Goal: Information Seeking & Learning: Learn about a topic

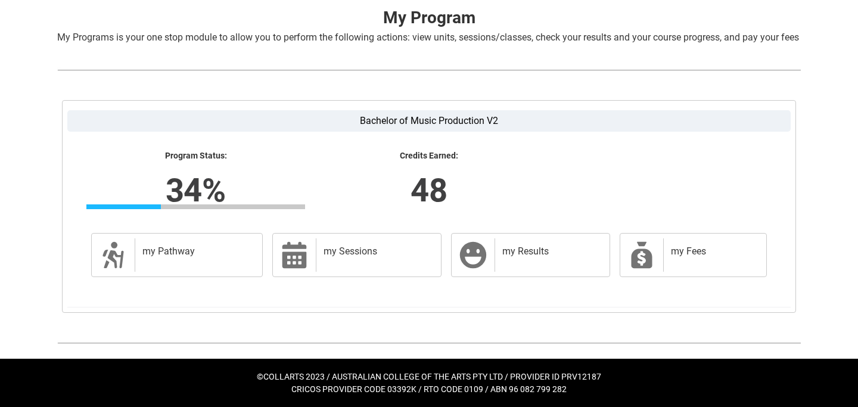
scroll to position [256, 0]
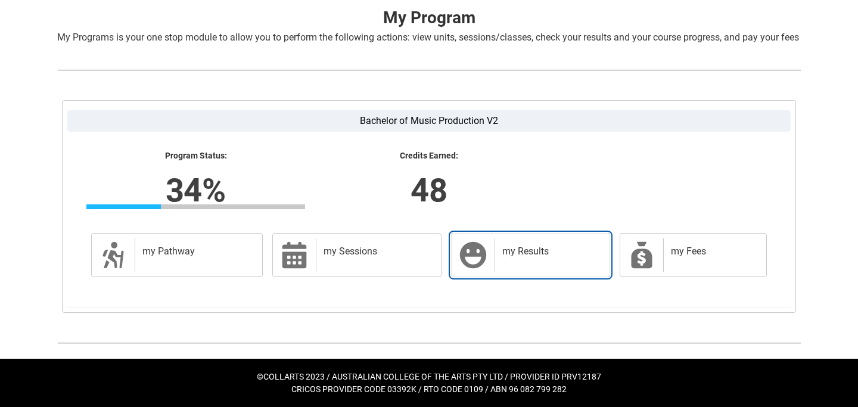
click at [491, 257] on link "my Results my Results" at bounding box center [530, 255] width 159 height 44
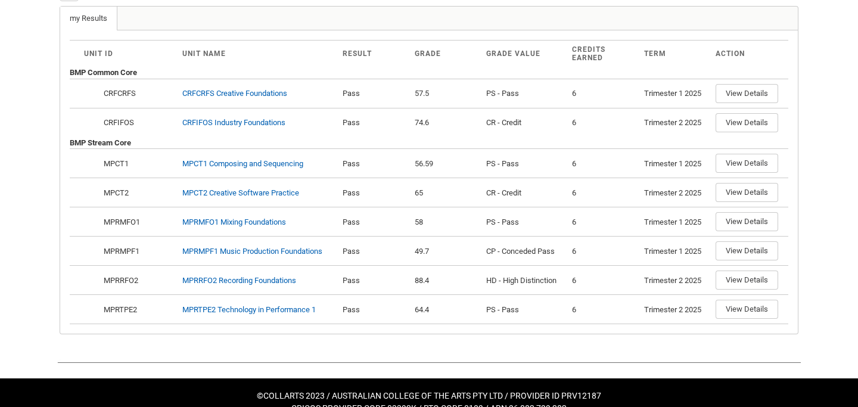
scroll to position [357, 0]
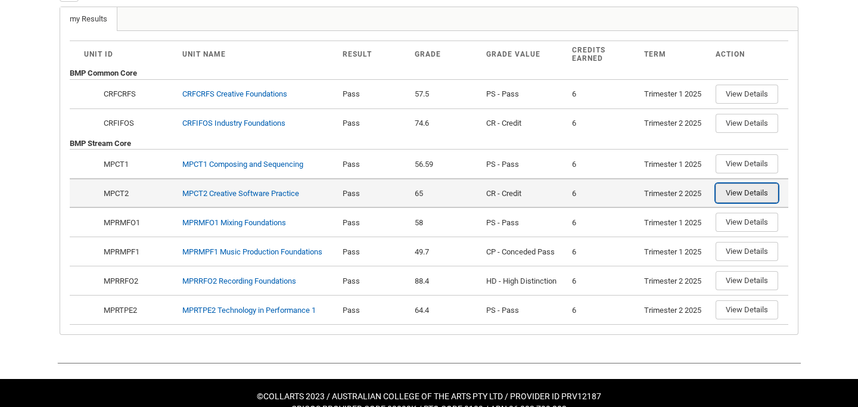
click at [725, 202] on button "View Details" at bounding box center [746, 192] width 63 height 19
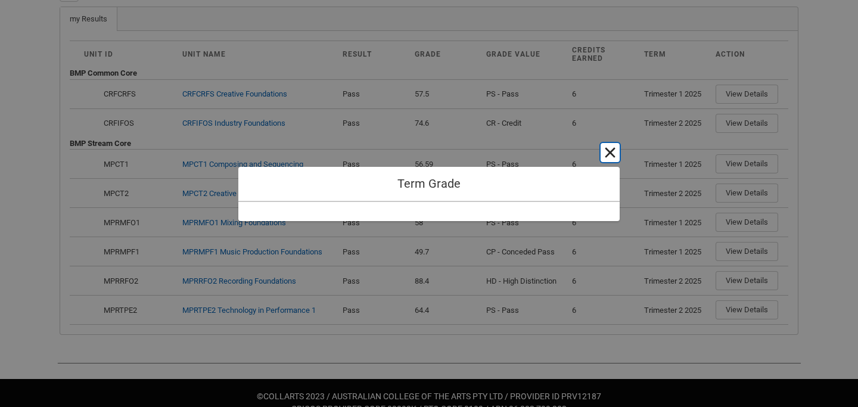
click at [606, 146] on button "Cancel and close" at bounding box center [609, 152] width 19 height 19
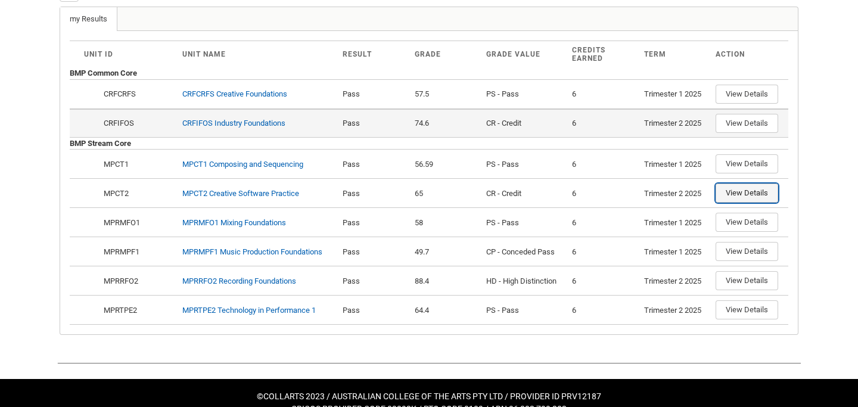
scroll to position [0, 0]
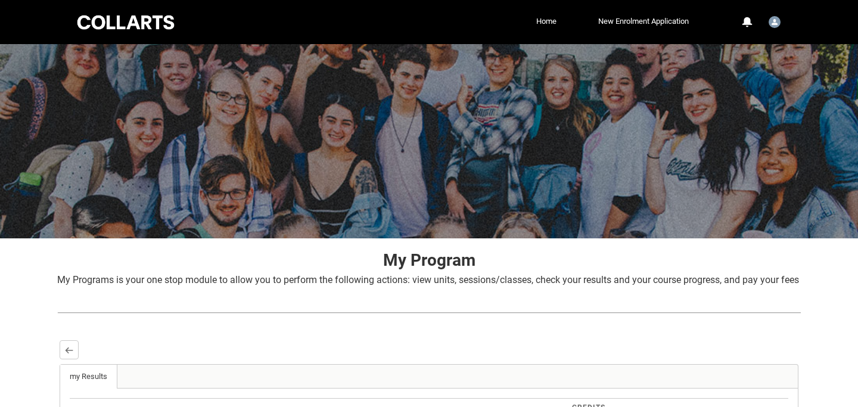
click at [113, 29] on div at bounding box center [125, 22] width 101 height 18
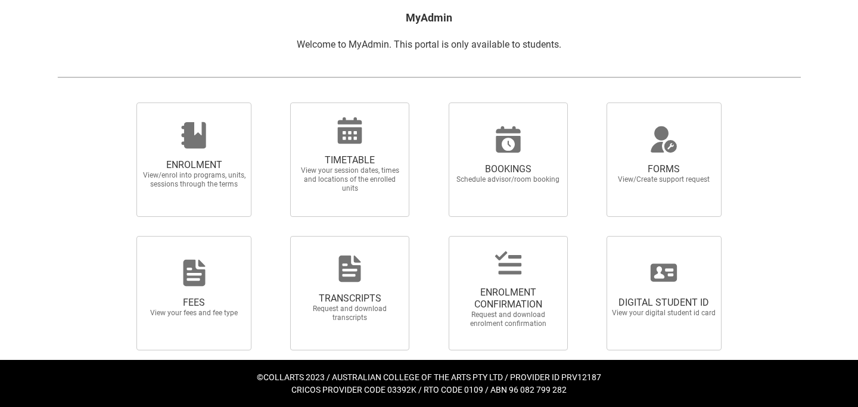
scroll to position [238, 0]
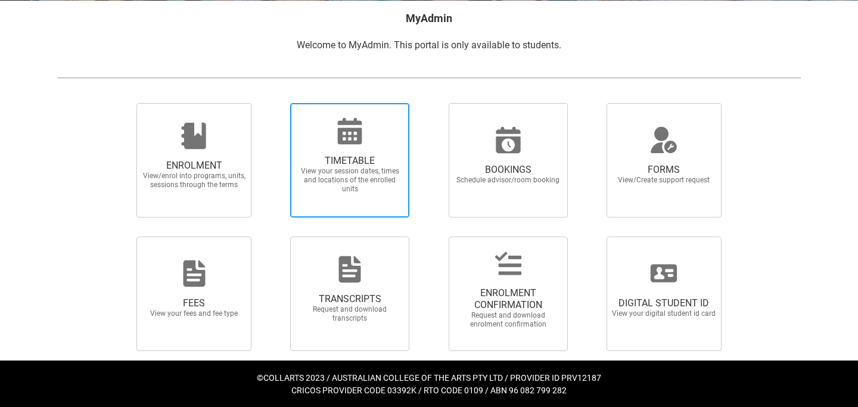
click at [352, 208] on span "TIMETABLE View your session dates, times and locations of the enrolled units" at bounding box center [349, 160] width 119 height 114
click at [275, 103] on input "TIMETABLE View your session dates, times and locations of the enrolled units" at bounding box center [275, 102] width 1 height 1
radio input "true"
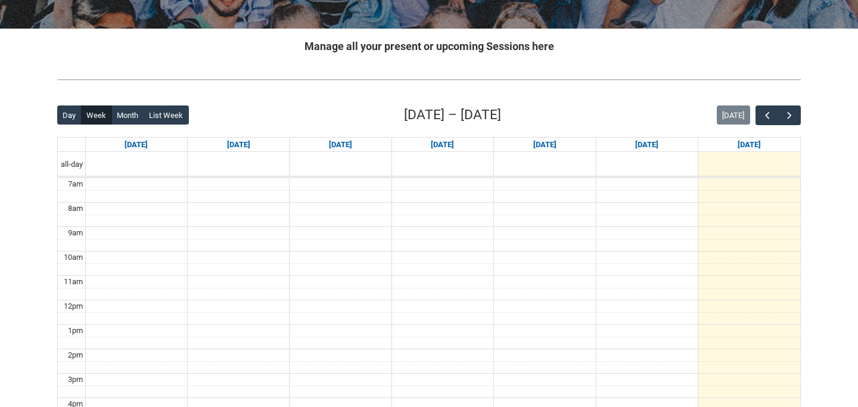
scroll to position [236, 0]
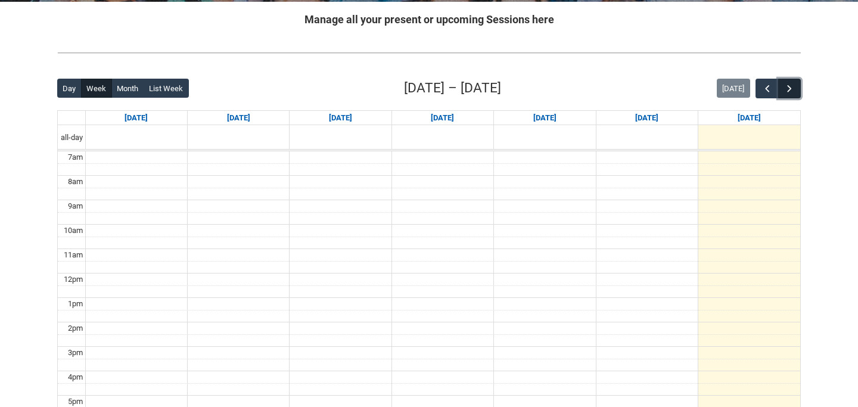
click at [785, 88] on span "button" at bounding box center [789, 89] width 12 height 12
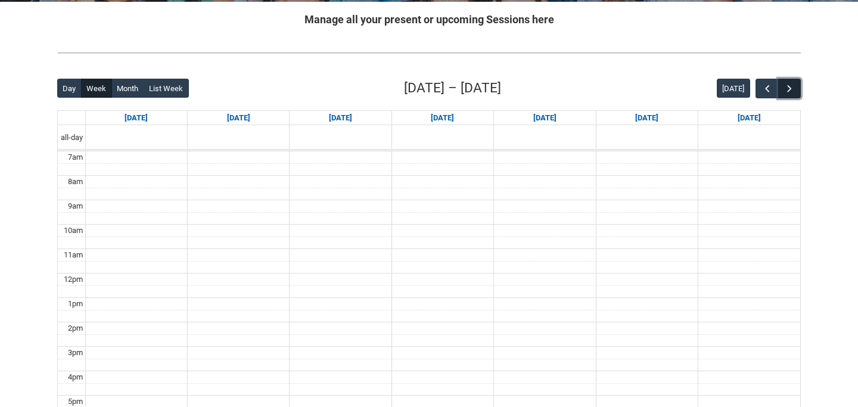
click at [785, 89] on span "button" at bounding box center [789, 89] width 12 height 12
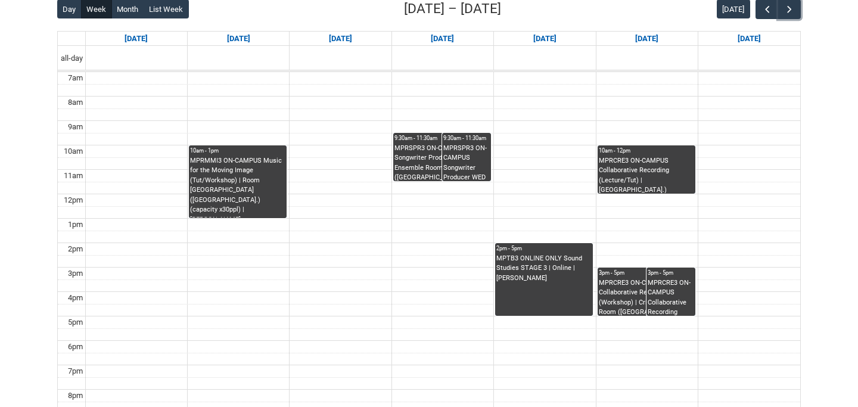
scroll to position [316, 0]
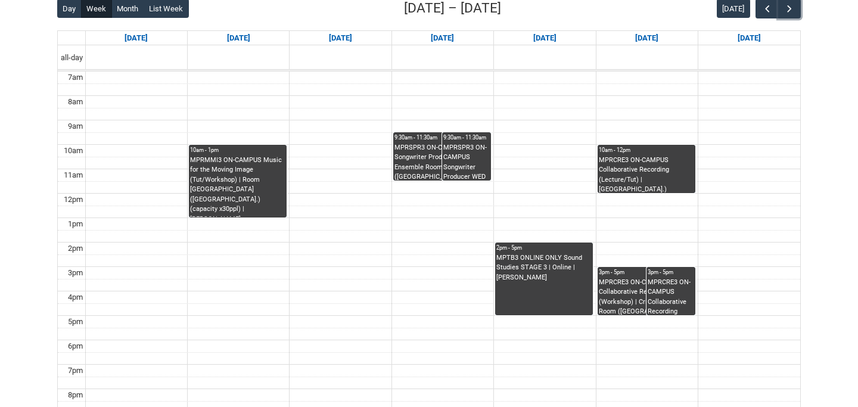
click at [473, 155] on div "MPRSPR3 ON-CAMPUS Songwriter Producer WED 9:30 | Ensemble Room 7 ([GEOGRAPHIC_D…" at bounding box center [466, 162] width 46 height 38
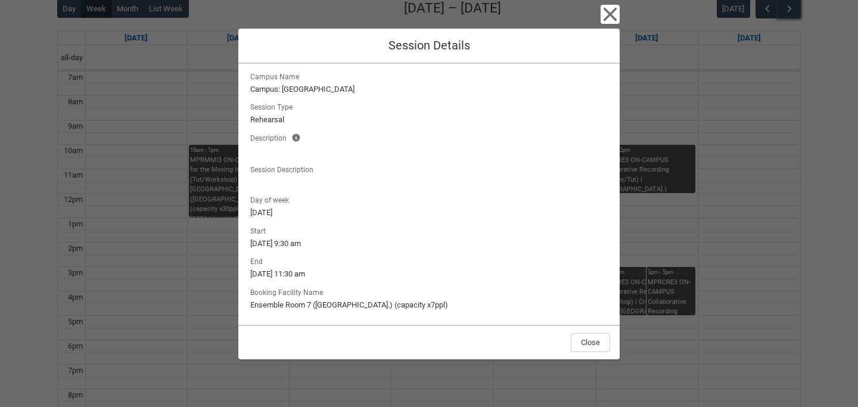
scroll to position [0, 0]
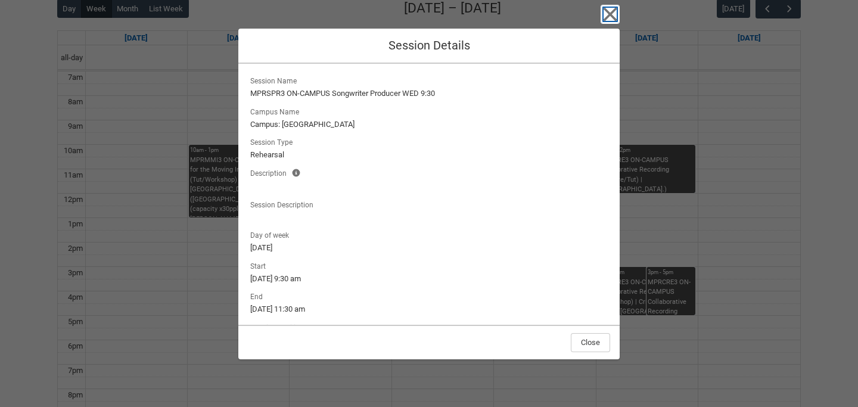
click at [609, 8] on icon "button" at bounding box center [609, 14] width 19 height 19
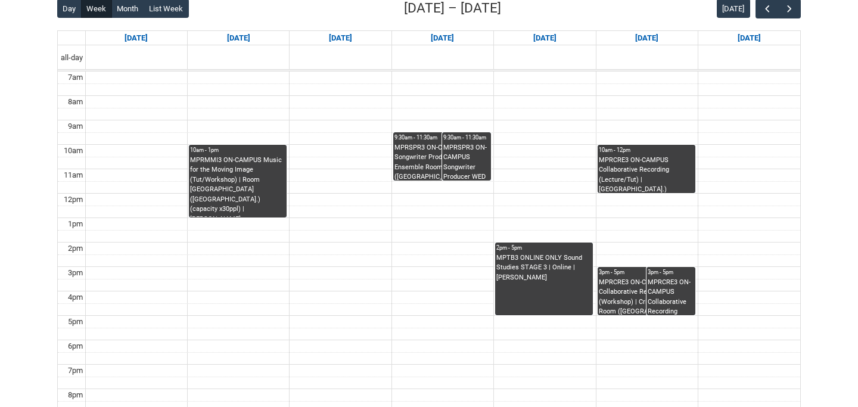
click at [429, 157] on div "MPRSPR3 ON-CAMPUS Songwriter Producer WED 9:30 | Ensemble Room 4 ([GEOGRAPHIC_D…" at bounding box center [441, 162] width 95 height 38
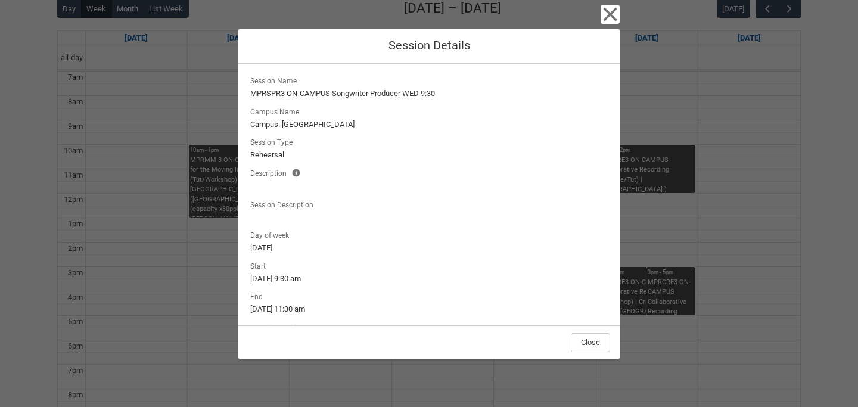
scroll to position [35, 0]
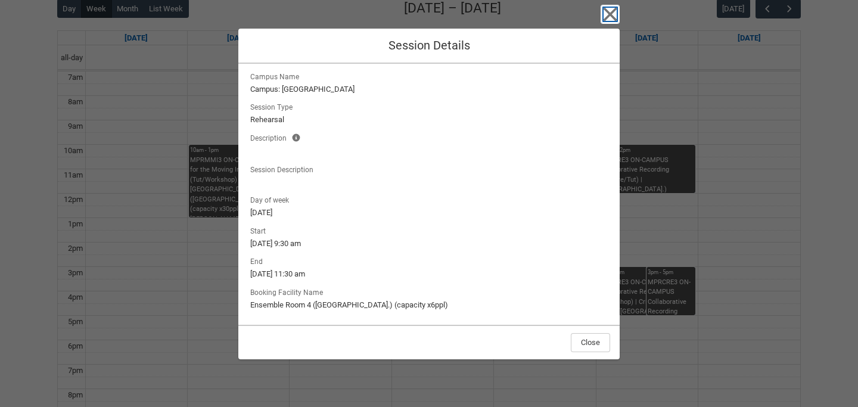
click at [606, 20] on icon "button" at bounding box center [609, 14] width 19 height 19
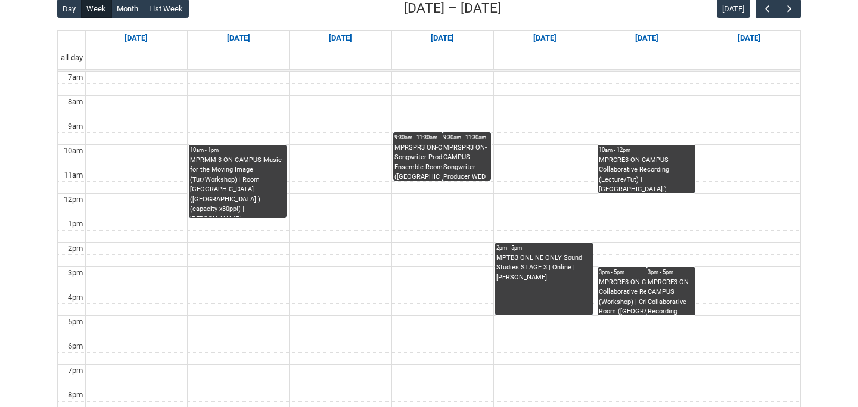
click at [469, 151] on div "MPRSPR3 ON-CAMPUS Songwriter Producer WED 9:30 | Ensemble Room 7 ([GEOGRAPHIC_D…" at bounding box center [466, 162] width 46 height 38
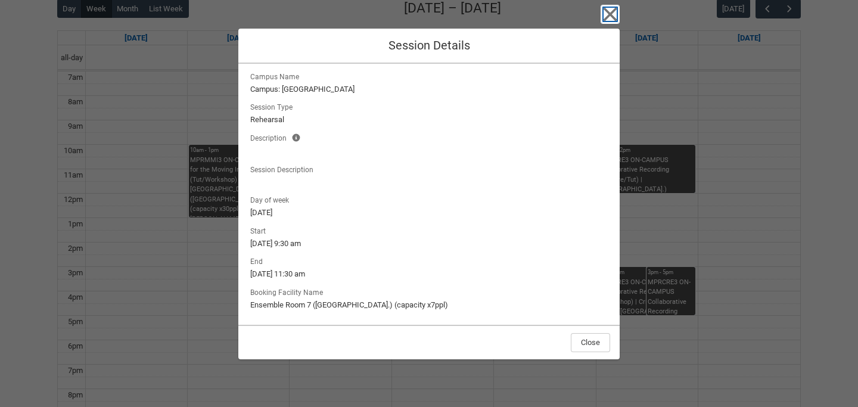
click at [604, 13] on icon "button" at bounding box center [609, 14] width 19 height 19
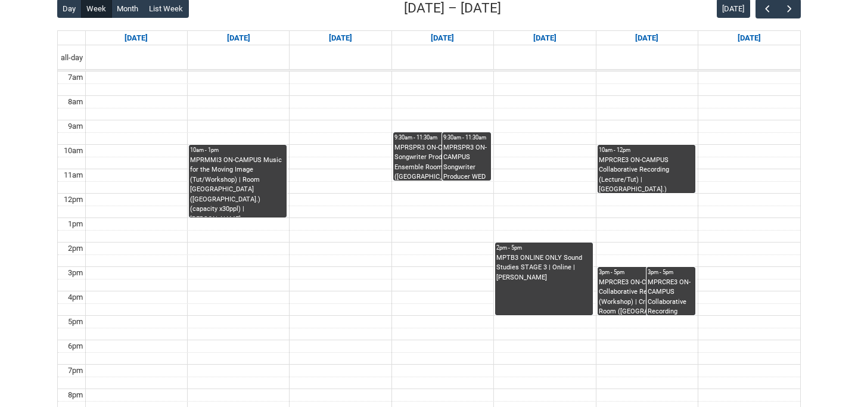
click at [247, 174] on div "MPRMMI3 ON-CAMPUS Music for the Moving Image (Tut/Workshop) | Room [GEOGRAPHIC_…" at bounding box center [237, 186] width 95 height 62
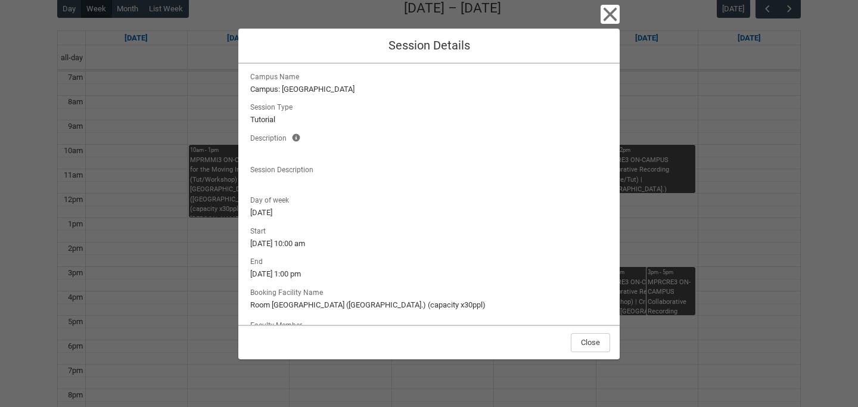
scroll to position [74, 0]
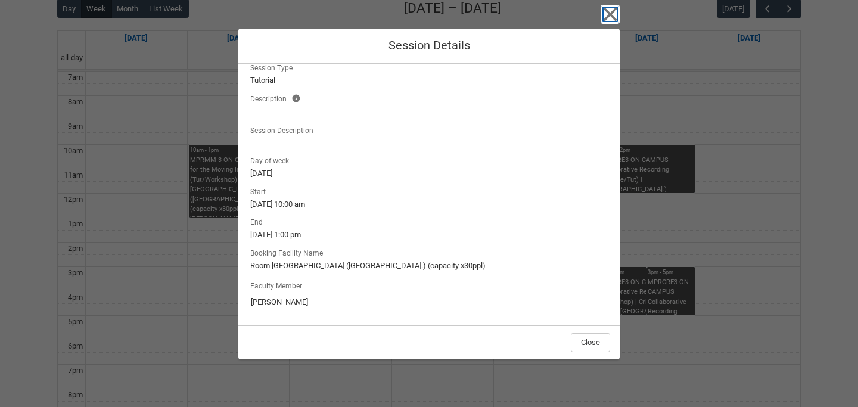
click at [610, 14] on icon "button" at bounding box center [610, 15] width 14 height 14
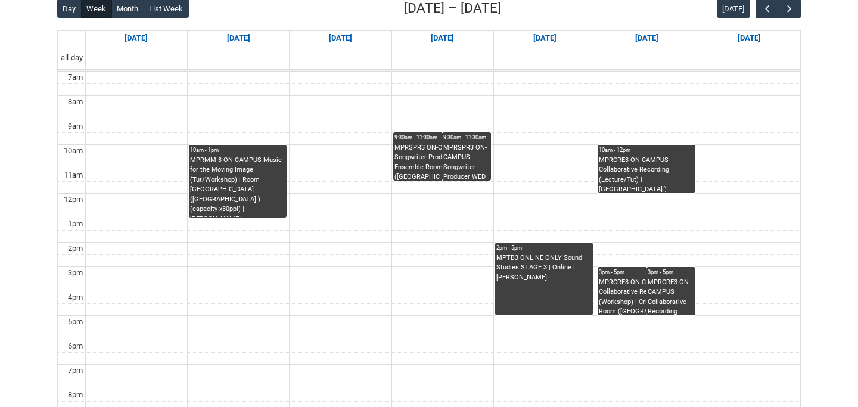
click at [626, 292] on div "MPRCRE3 ON-CAMPUS Collaborative Recording (Workshop) | Critical Listening Room …" at bounding box center [645, 296] width 95 height 38
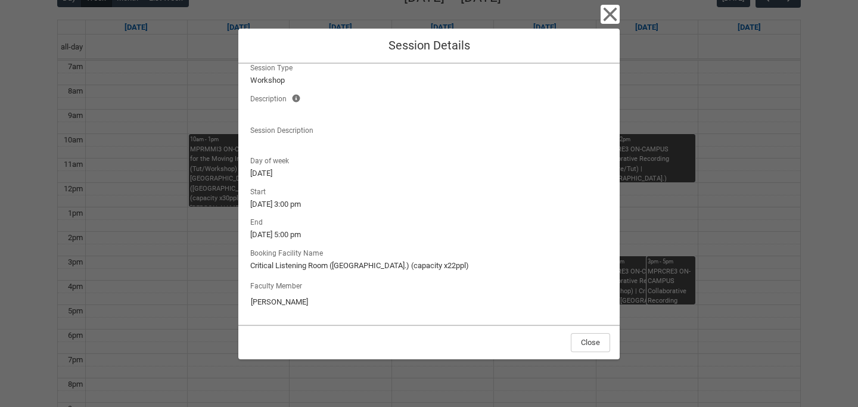
scroll to position [312, 0]
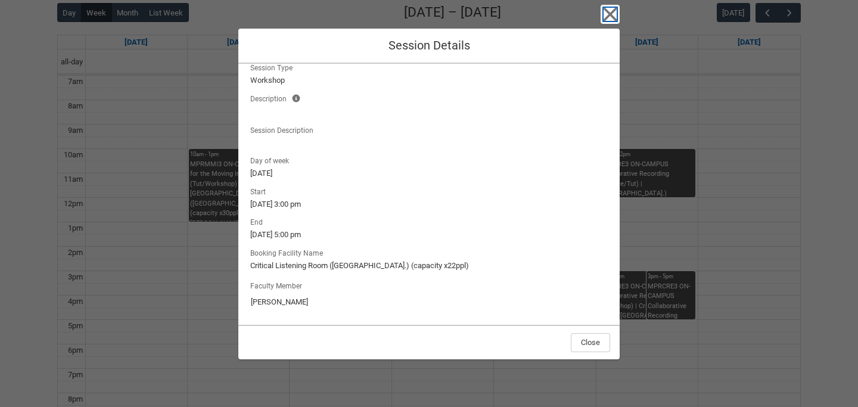
click at [611, 11] on icon "button" at bounding box center [610, 15] width 14 height 14
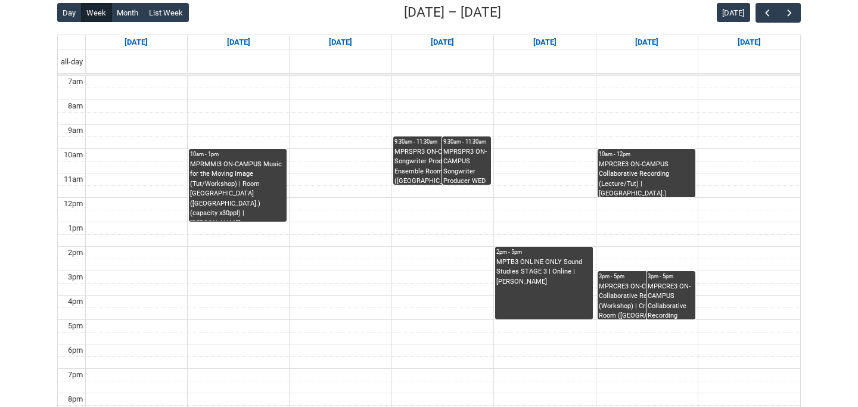
click at [684, 308] on div "MPRCRE3 ON-CAMPUS Collaborative Recording (Workshop) | [GEOGRAPHIC_DATA] ([GEOG…" at bounding box center [670, 301] width 46 height 38
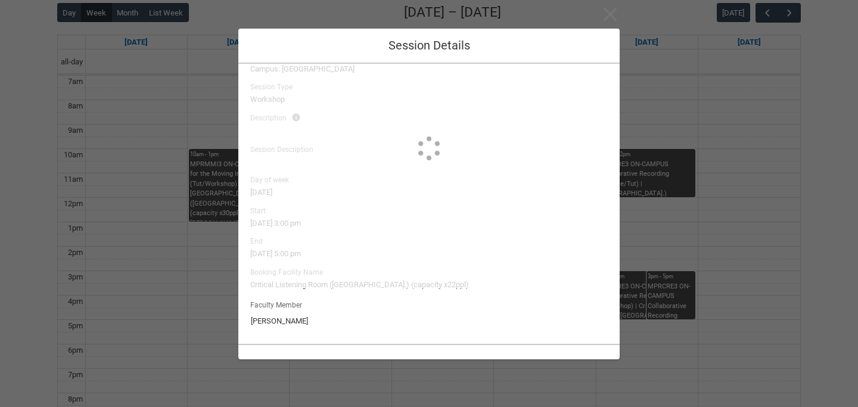
scroll to position [74, 0]
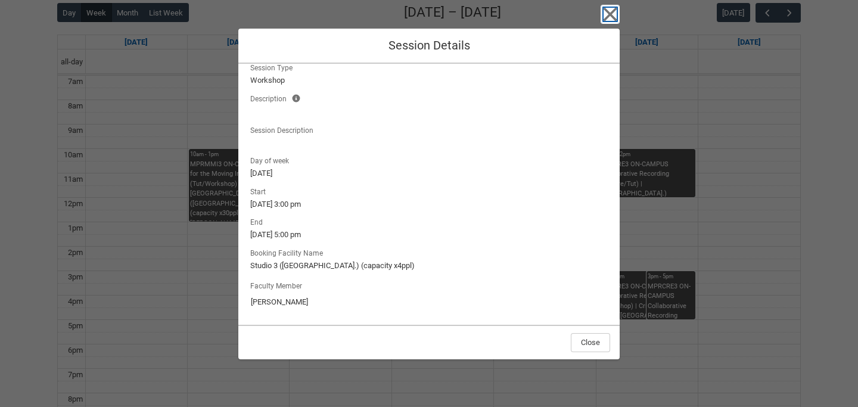
click at [609, 13] on icon "button" at bounding box center [610, 15] width 14 height 14
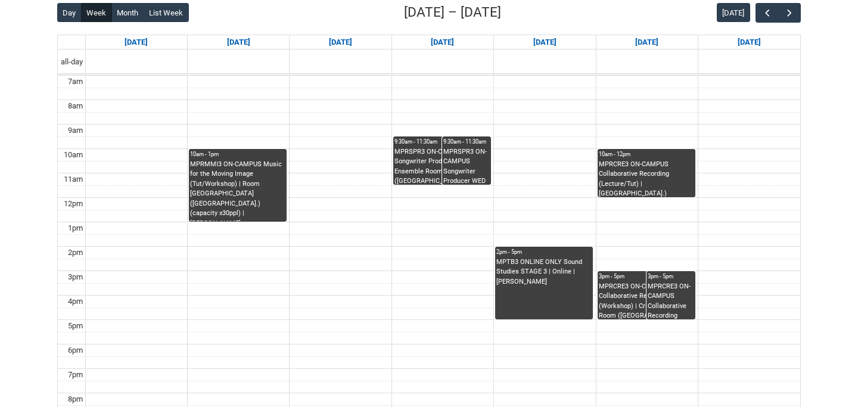
click at [634, 165] on div "MPRCRE3 ON-CAMPUS Collaborative Recording (Lecture/Tut) | [GEOGRAPHIC_DATA].) (…" at bounding box center [645, 179] width 95 height 38
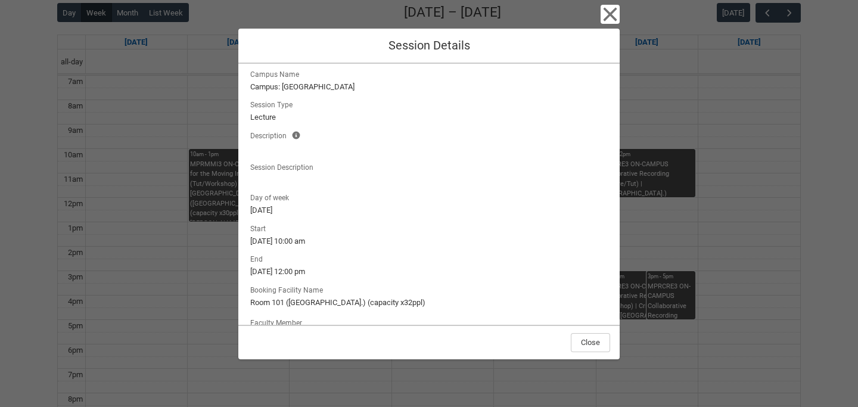
scroll to position [70, 0]
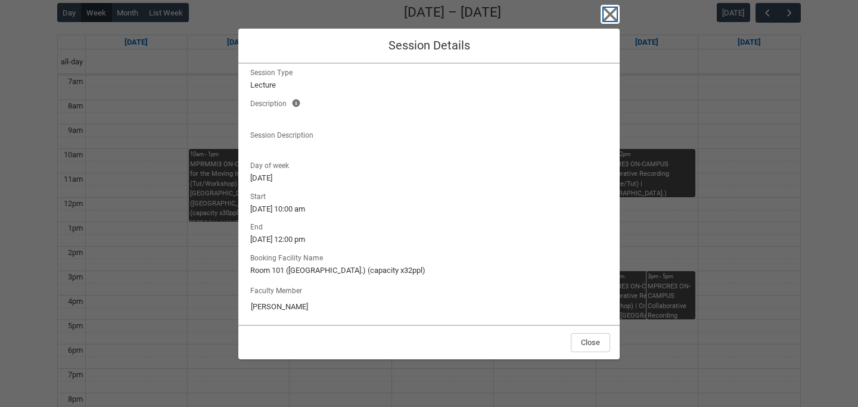
click at [601, 13] on icon "button" at bounding box center [609, 14] width 19 height 19
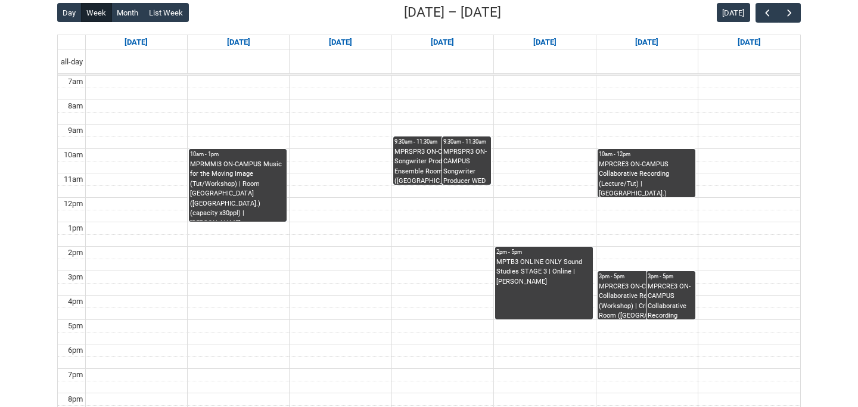
click at [614, 280] on div "3pm - 5pm" at bounding box center [645, 276] width 95 height 8
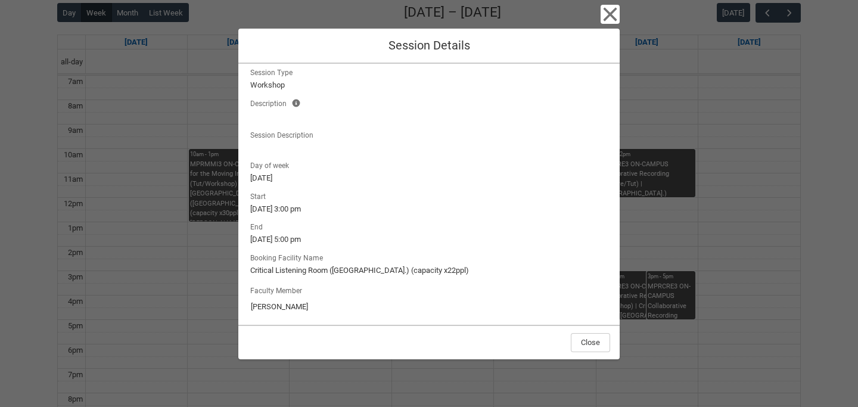
scroll to position [74, 0]
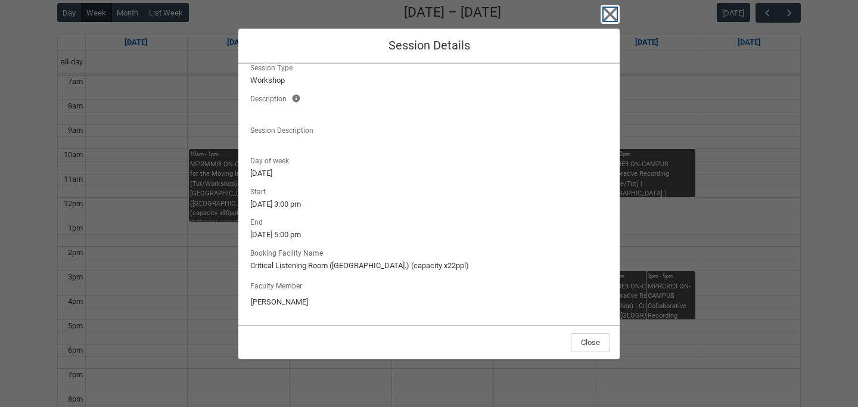
click at [604, 18] on icon "button" at bounding box center [610, 15] width 14 height 14
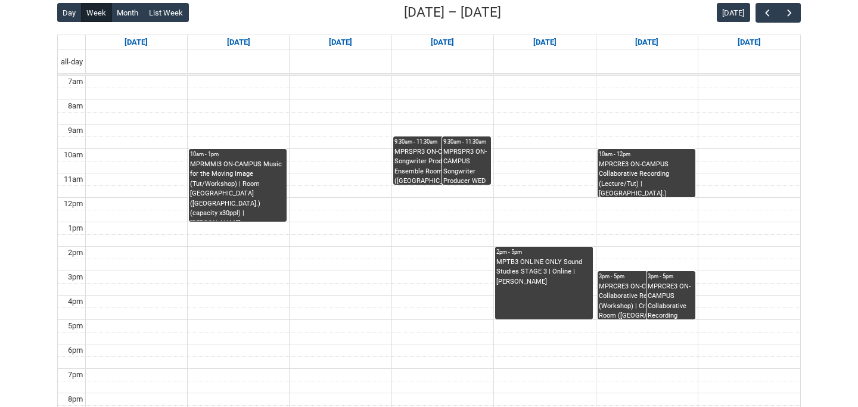
click at [554, 291] on div "MPTB3 ONLINE ONLY Sound Studies STAGE 3 | Online | [PERSON_NAME]" at bounding box center [543, 288] width 95 height 62
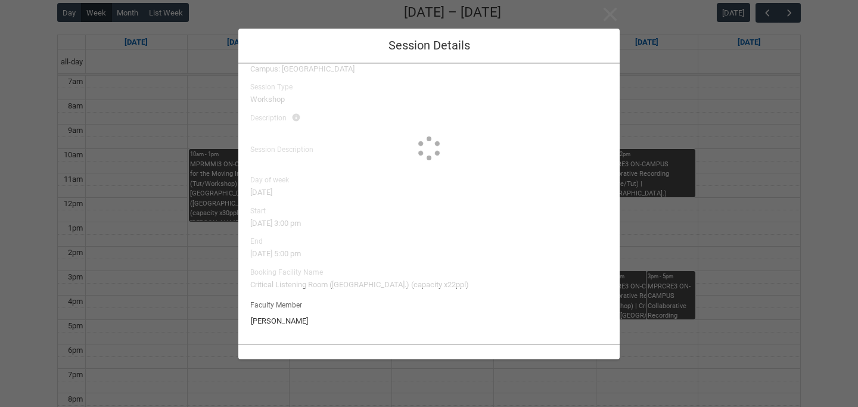
type input "[PERSON_NAME]"
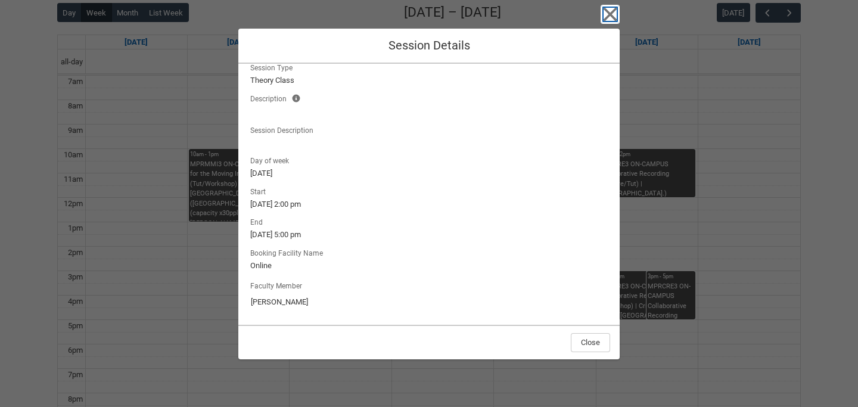
click at [616, 5] on icon "button" at bounding box center [609, 14] width 19 height 19
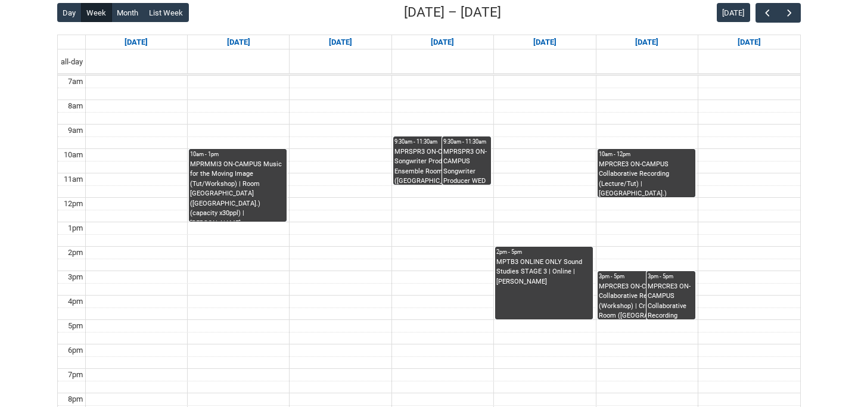
click at [419, 156] on div "MPRSPR3 ON-CAMPUS Songwriter Producer WED 9:30 | Ensemble Room 4 ([GEOGRAPHIC_D…" at bounding box center [441, 166] width 95 height 38
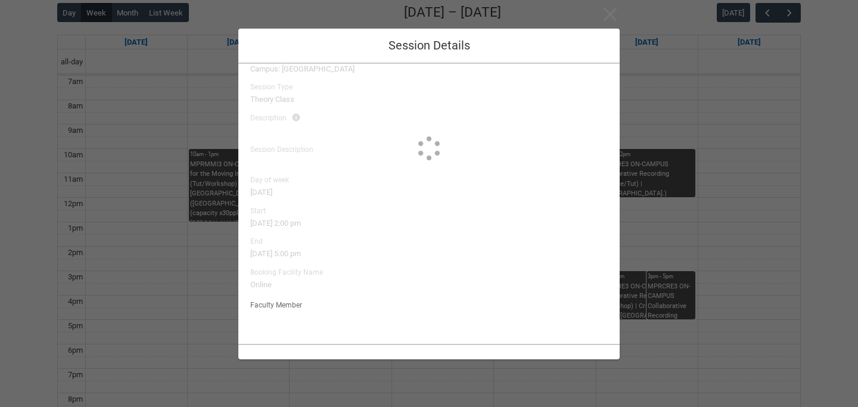
scroll to position [35, 0]
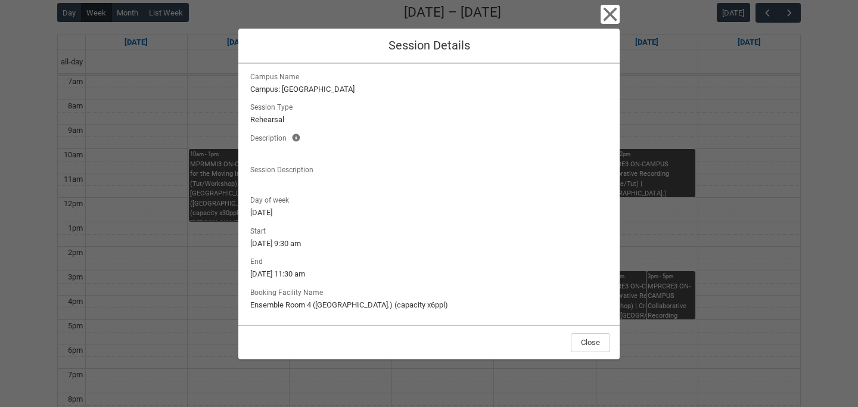
click at [597, 15] on div "Close Session Details Session Name MPRSPR3 ON-CAMPUS Songwriter Producer WED 9:…" at bounding box center [428, 203] width 381 height 407
click at [612, 16] on icon "button" at bounding box center [610, 15] width 14 height 14
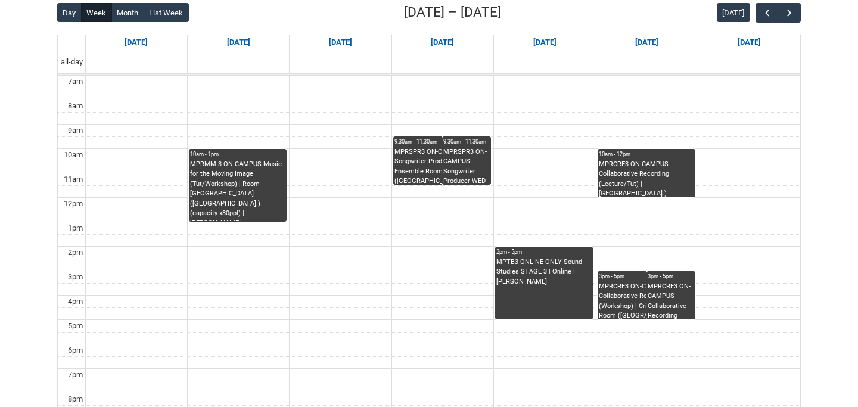
click at [422, 174] on div "MPRSPR3 ON-CAMPUS Songwriter Producer WED 9:30 | Ensemble Room 4 ([GEOGRAPHIC_D…" at bounding box center [441, 166] width 95 height 38
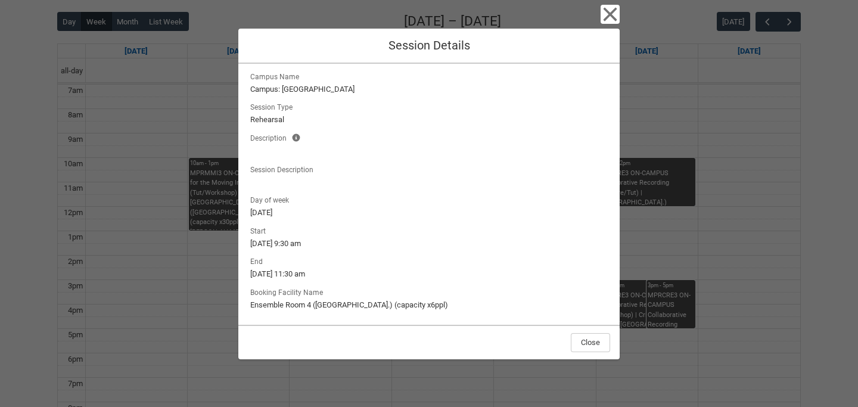
scroll to position [303, 0]
click at [607, 17] on icon "button" at bounding box center [610, 15] width 14 height 14
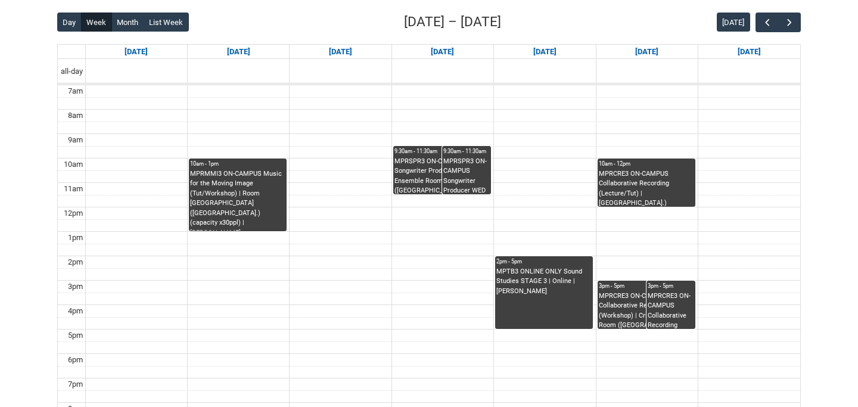
click at [418, 172] on div "MPRSPR3 ON-CAMPUS Songwriter Producer WED 9:30 | Ensemble Room 4 ([GEOGRAPHIC_D…" at bounding box center [441, 176] width 95 height 38
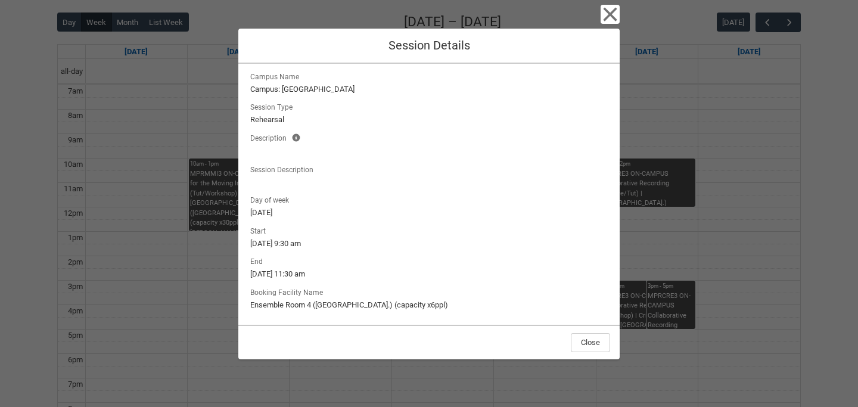
scroll to position [0, 0]
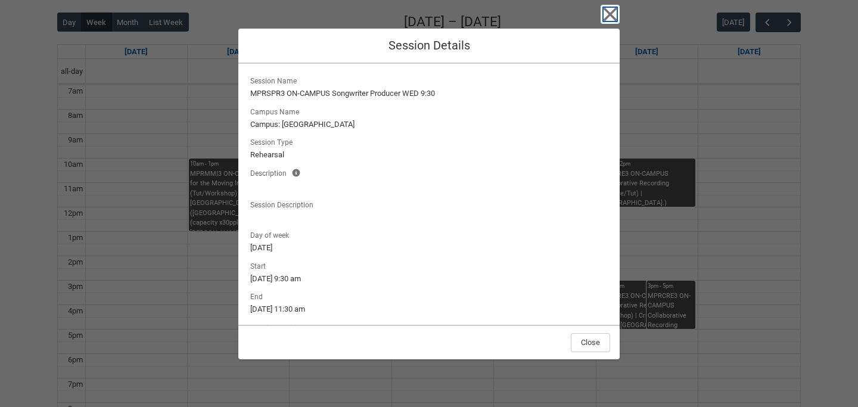
click at [611, 15] on icon "button" at bounding box center [610, 15] width 14 height 14
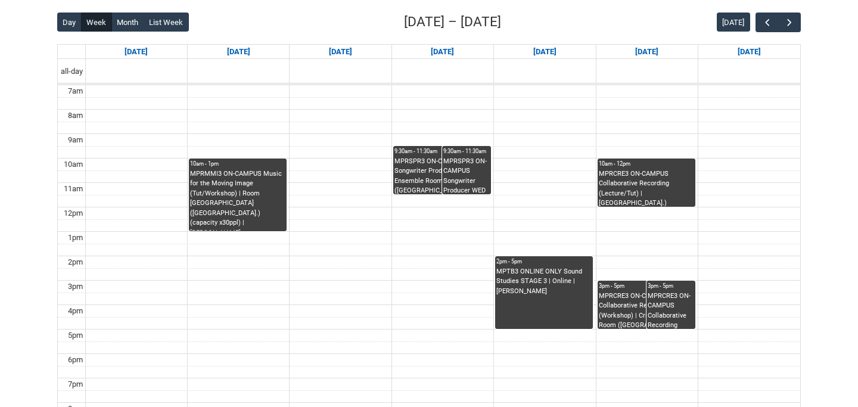
click at [467, 163] on div "MPRSPR3 ON-CAMPUS Songwriter Producer WED 9:30 | Ensemble Room 7 ([GEOGRAPHIC_D…" at bounding box center [466, 176] width 46 height 38
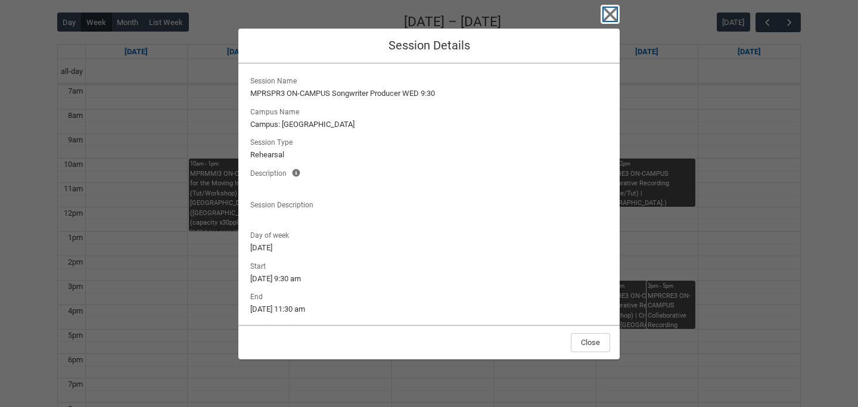
click at [608, 21] on icon "button" at bounding box center [609, 14] width 19 height 19
